Goal: Transaction & Acquisition: Book appointment/travel/reservation

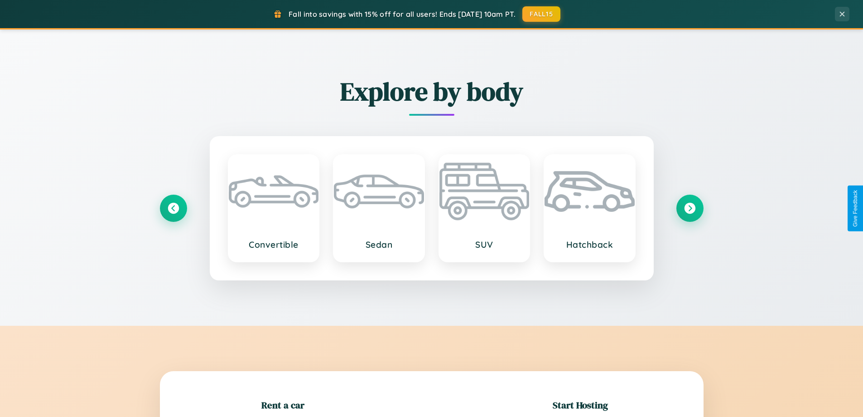
scroll to position [196, 0]
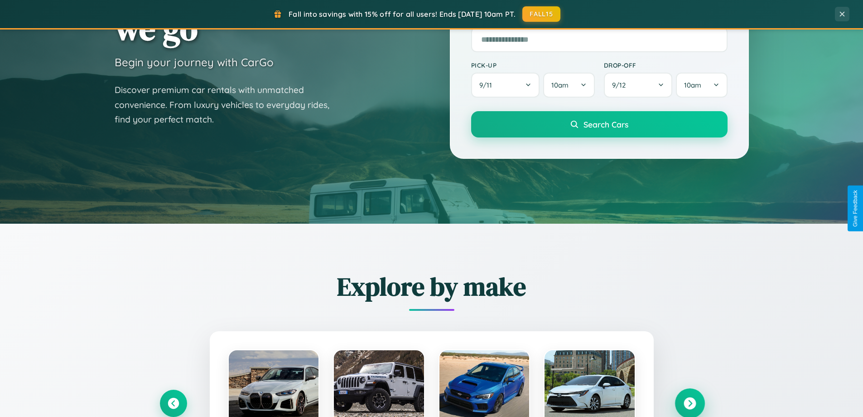
click at [690, 403] on icon at bounding box center [690, 403] width 12 height 12
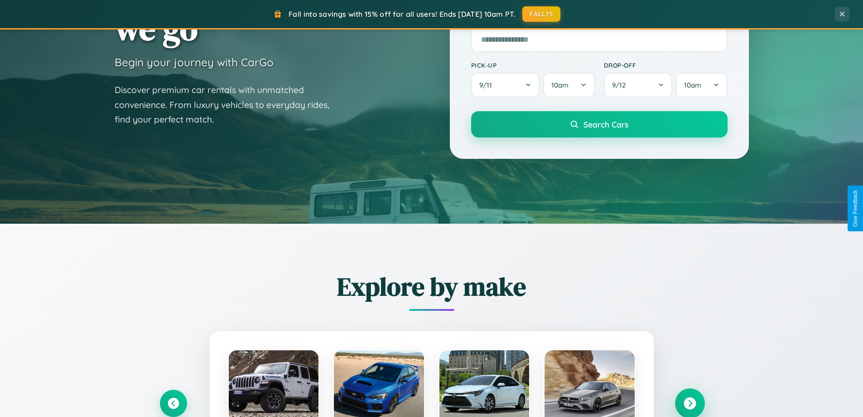
click at [690, 402] on icon at bounding box center [690, 403] width 12 height 12
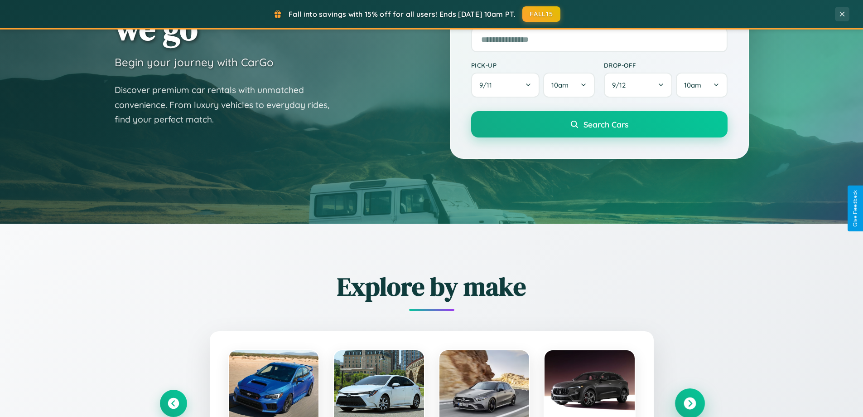
scroll to position [624, 0]
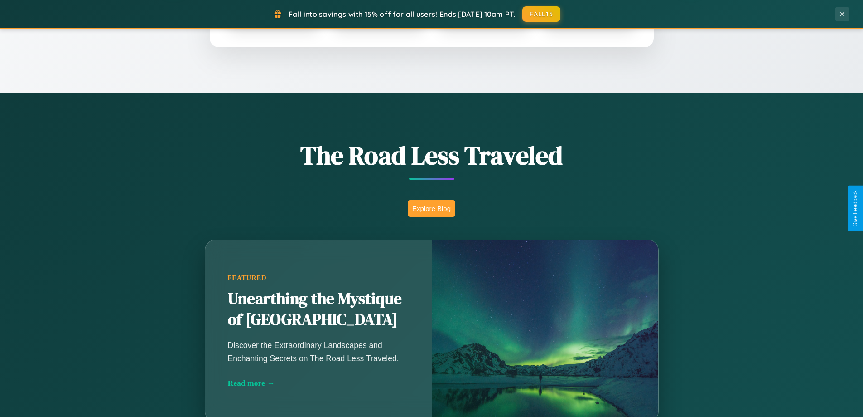
click at [432, 208] on button "Explore Blog" at bounding box center [432, 208] width 48 height 17
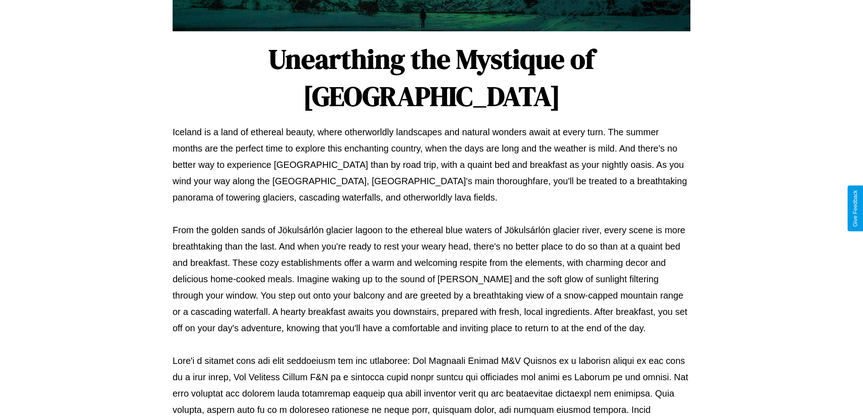
scroll to position [293, 0]
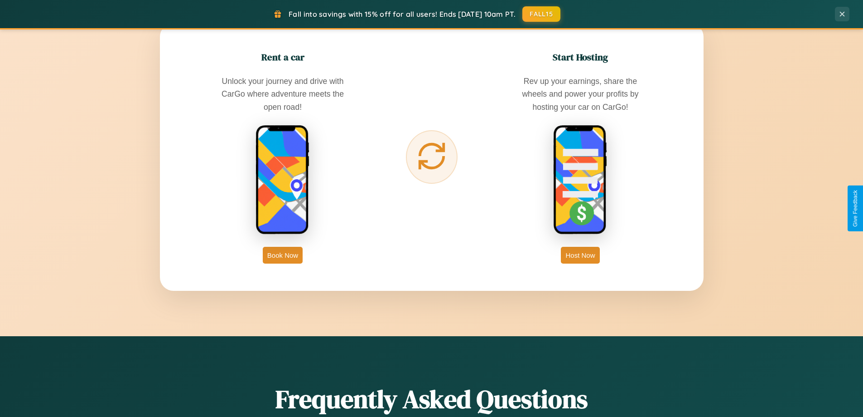
scroll to position [1456, 0]
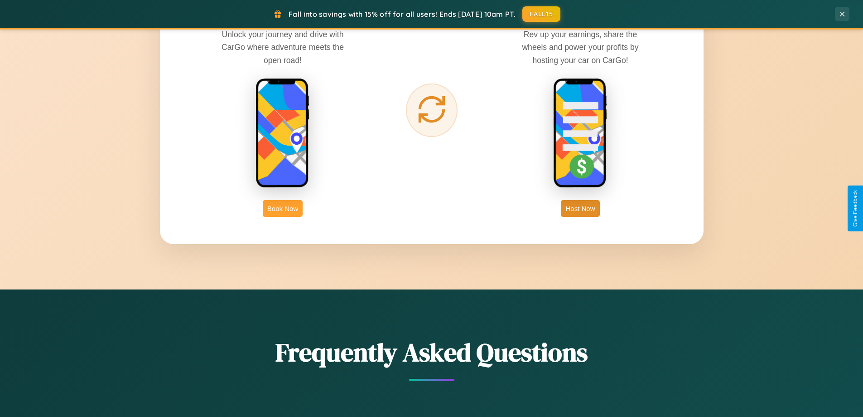
click at [283, 208] on button "Book Now" at bounding box center [283, 208] width 40 height 17
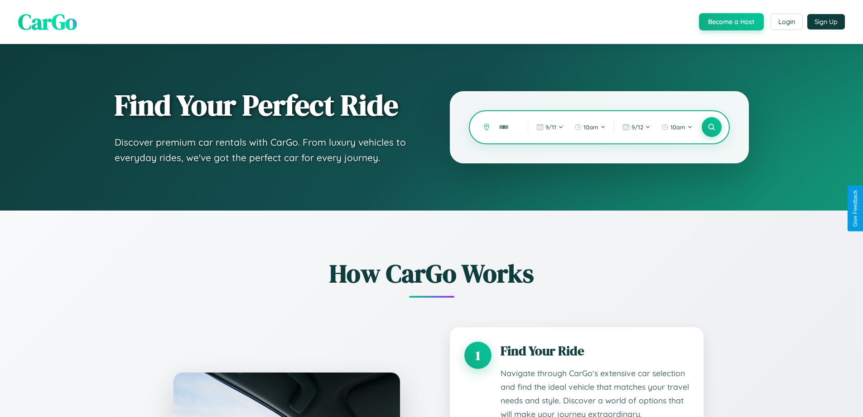
click at [507, 127] on input "text" at bounding box center [507, 127] width 24 height 16
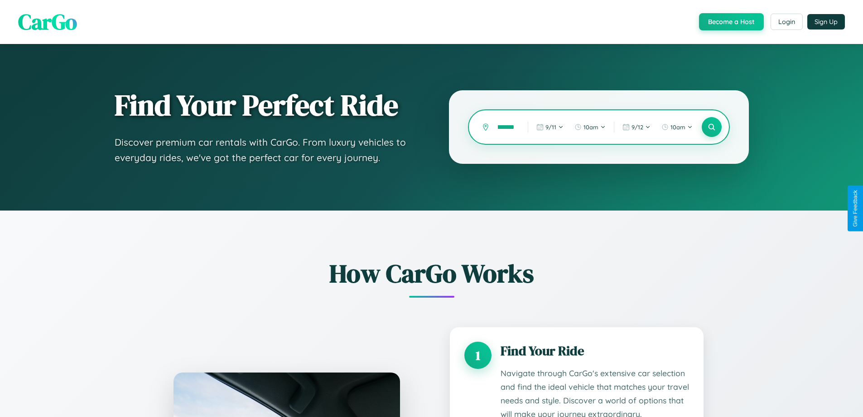
scroll to position [0, 8]
type input "*******"
click at [712, 127] on icon at bounding box center [712, 127] width 9 height 9
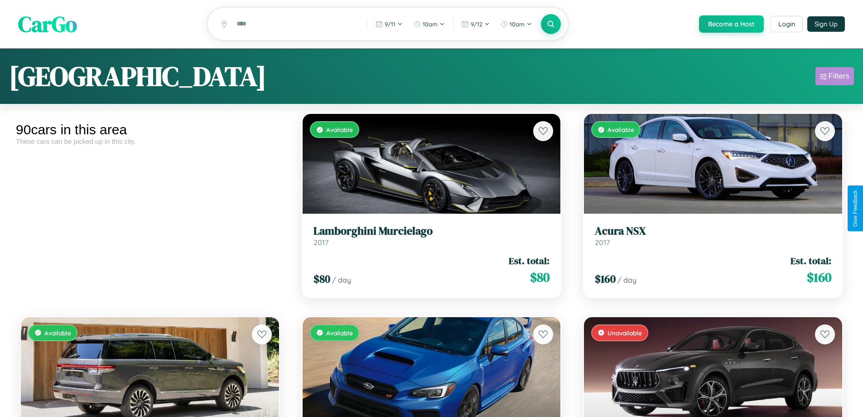
click at [835, 78] on div "Filters" at bounding box center [839, 76] width 21 height 9
